Goal: Information Seeking & Learning: Check status

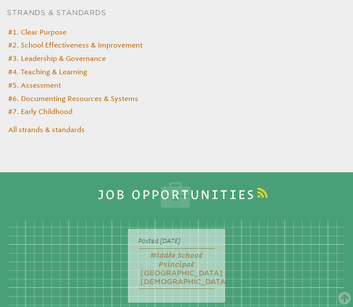
scroll to position [2812, 0]
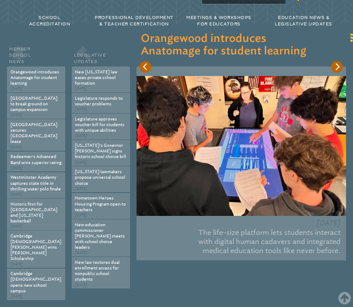
scroll to position [0, 0]
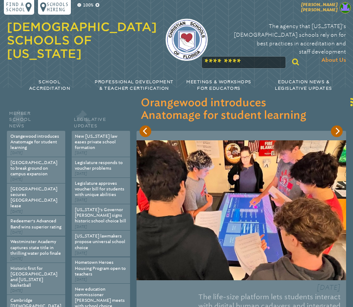
click at [338, 5] on p "[PERSON_NAME]" at bounding box center [309, 8] width 87 height 13
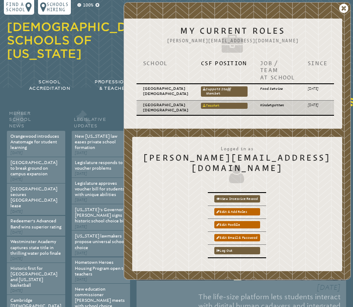
click at [218, 103] on link "Teacher" at bounding box center [224, 106] width 47 height 6
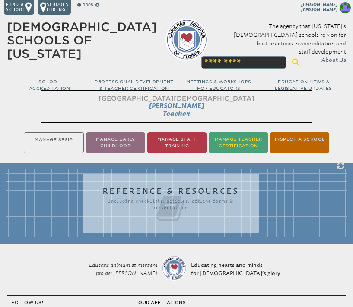
click at [225, 145] on li "Manage Teacher Certification" at bounding box center [238, 142] width 59 height 21
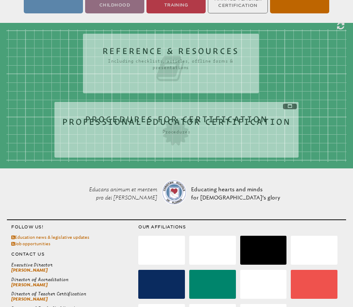
scroll to position [111, 0]
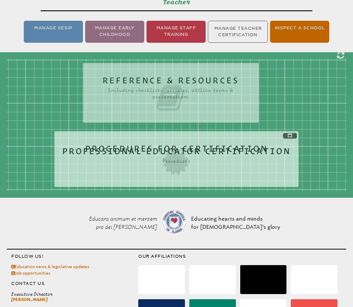
click at [210, 150] on icon at bounding box center [176, 163] width 229 height 30
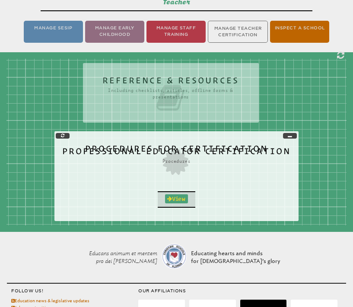
click at [176, 200] on link "View" at bounding box center [176, 198] width 23 height 9
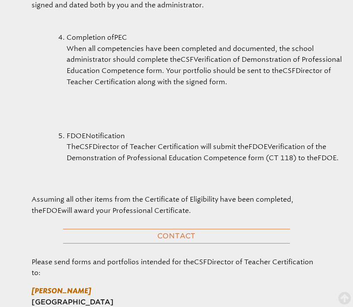
scroll to position [111, 0]
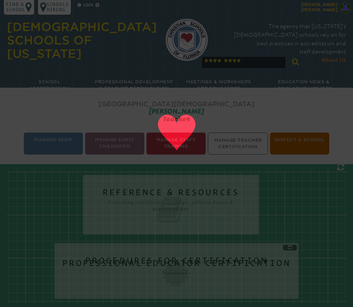
click at [341, 7] on img at bounding box center [345, 8] width 12 height 12
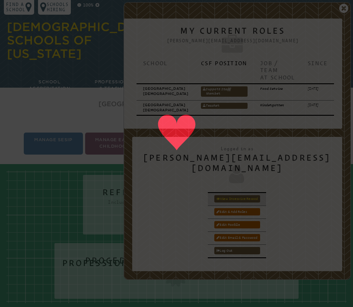
click at [260, 195] on link "View inservice record" at bounding box center [236, 198] width 45 height 7
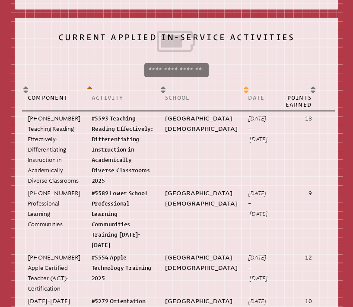
click at [243, 89] on th "Date" at bounding box center [258, 97] width 30 height 27
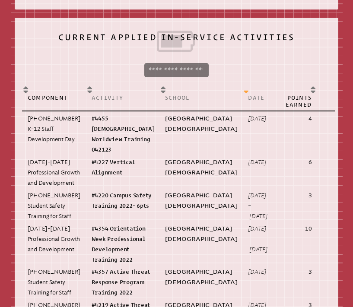
click at [243, 89] on th "Date" at bounding box center [258, 97] width 30 height 27
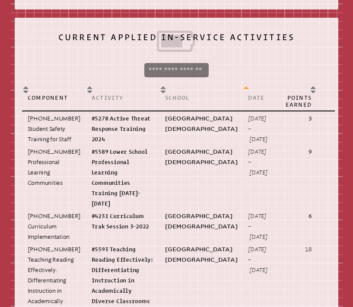
click at [243, 89] on th "Date" at bounding box center [258, 97] width 30 height 27
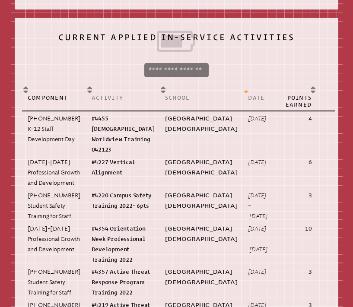
click at [243, 89] on th "Date" at bounding box center [258, 97] width 30 height 27
